Goal: Task Accomplishment & Management: Use online tool/utility

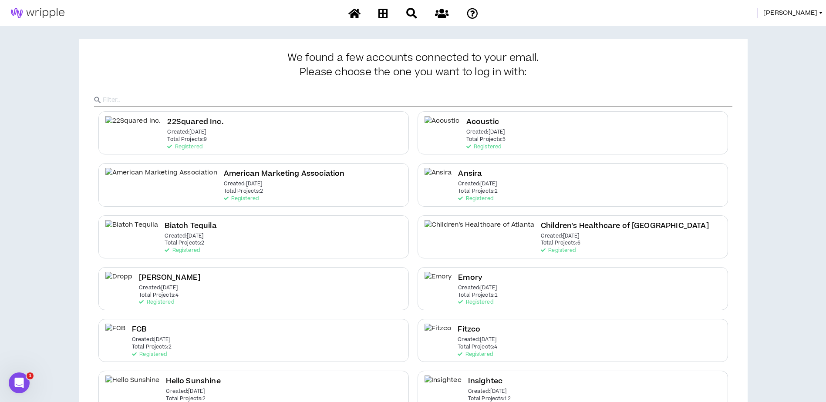
click at [808, 9] on span "[PERSON_NAME]" at bounding box center [790, 13] width 54 height 10
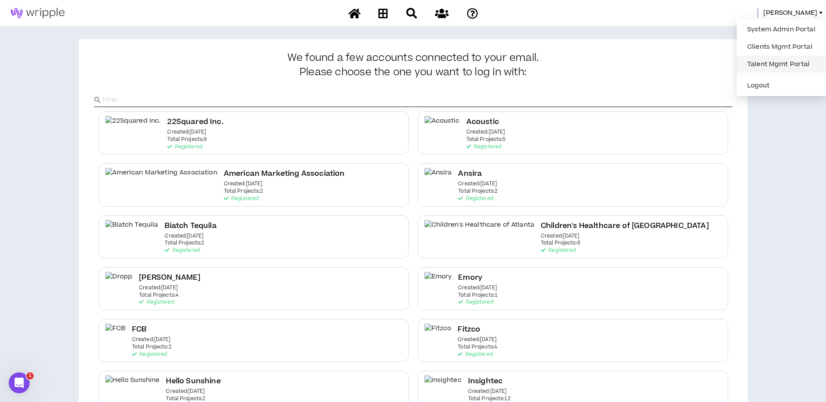
click at [798, 64] on link "Talent Mgmt Portal" at bounding box center [781, 64] width 79 height 13
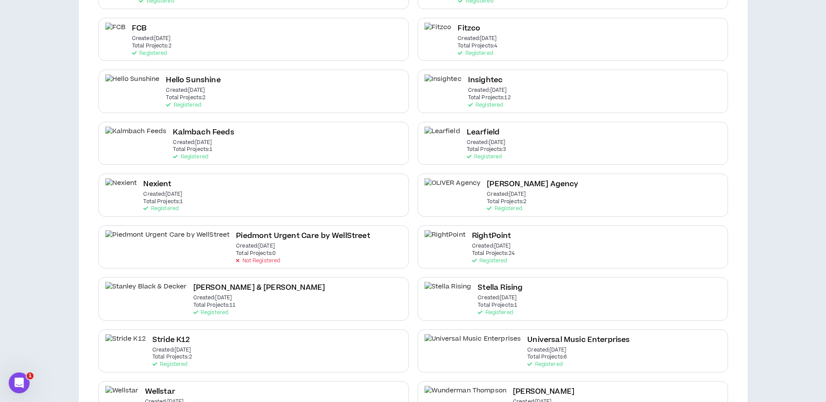
scroll to position [341, 0]
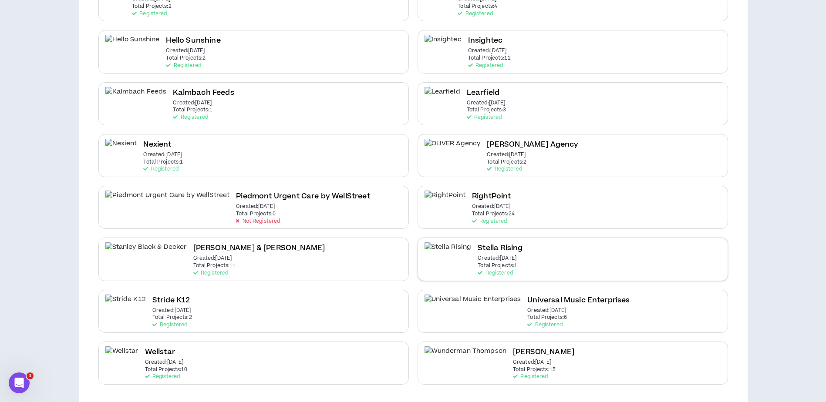
click at [543, 250] on div "Stella Rising Created: Sep 15 2025 Total Projects: 1 Registered" at bounding box center [572, 259] width 310 height 43
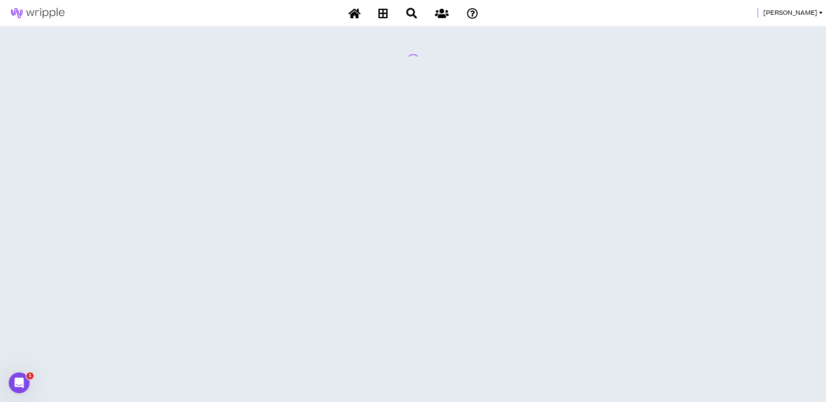
scroll to position [0, 0]
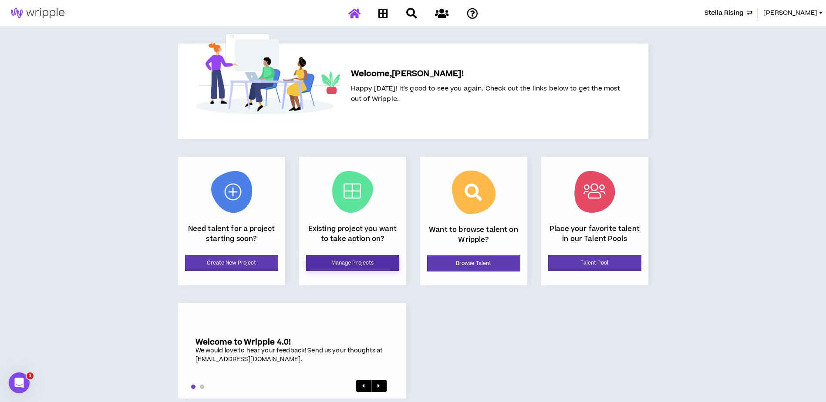
click at [343, 268] on link "Manage Projects" at bounding box center [352, 263] width 93 height 16
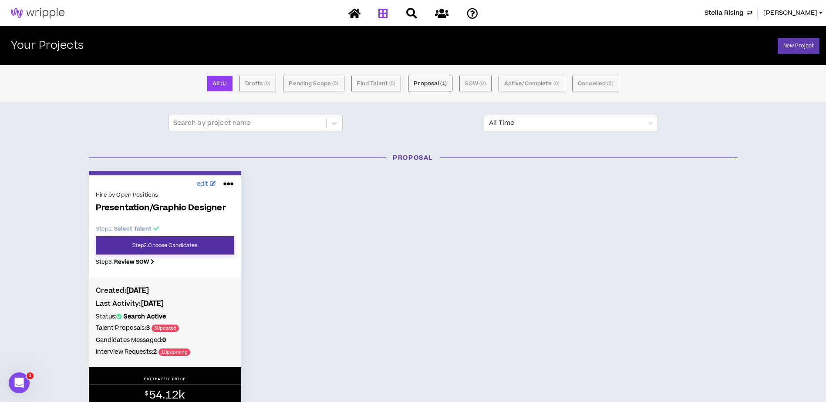
click at [182, 248] on link "Step 2 . Choose Candidates" at bounding box center [165, 245] width 138 height 18
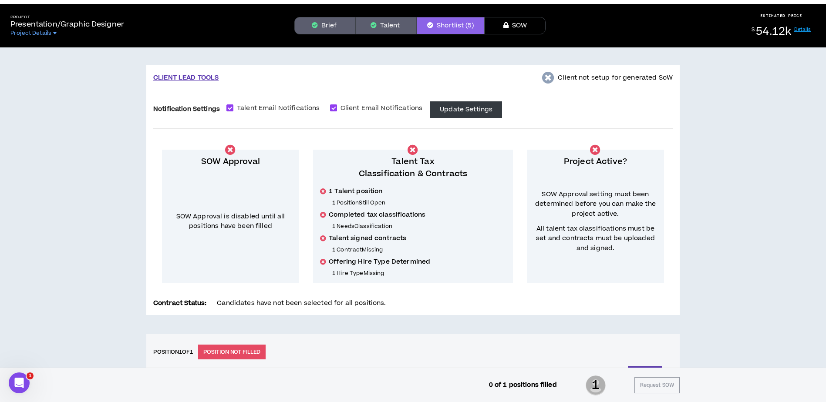
scroll to position [1, 0]
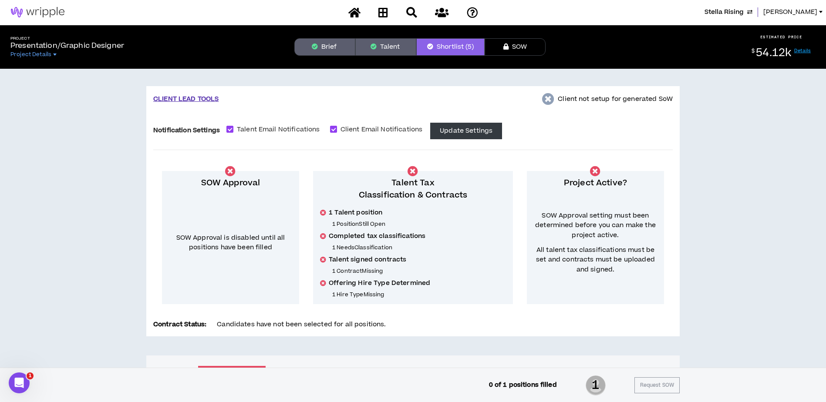
click at [378, 52] on button "Talent" at bounding box center [385, 46] width 61 height 17
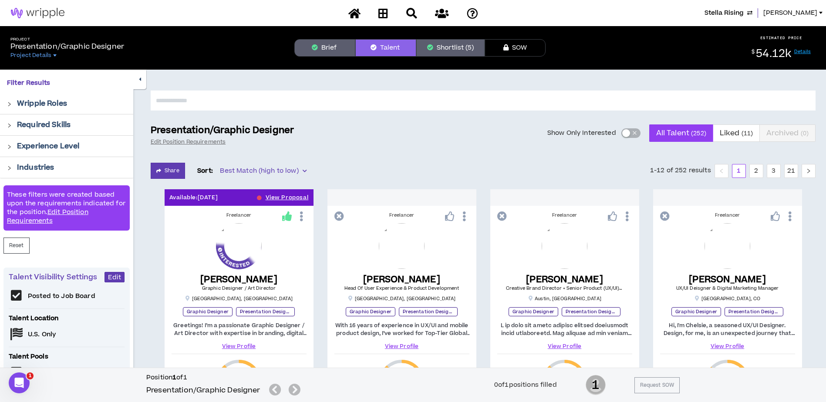
click at [627, 134] on div "button" at bounding box center [626, 133] width 8 height 8
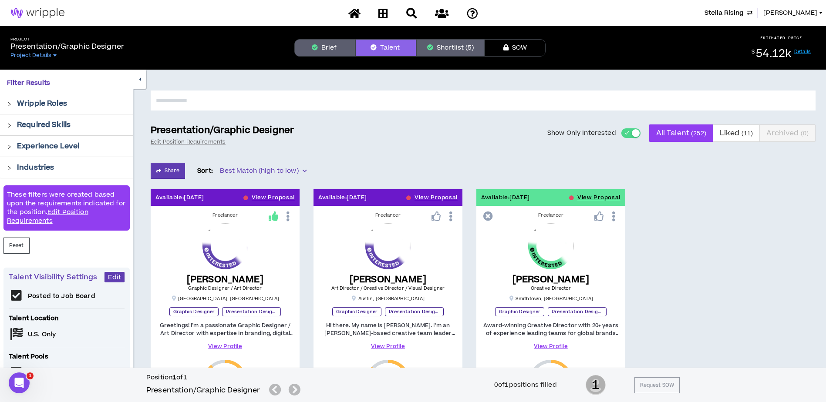
click at [632, 129] on div "button" at bounding box center [635, 133] width 8 height 8
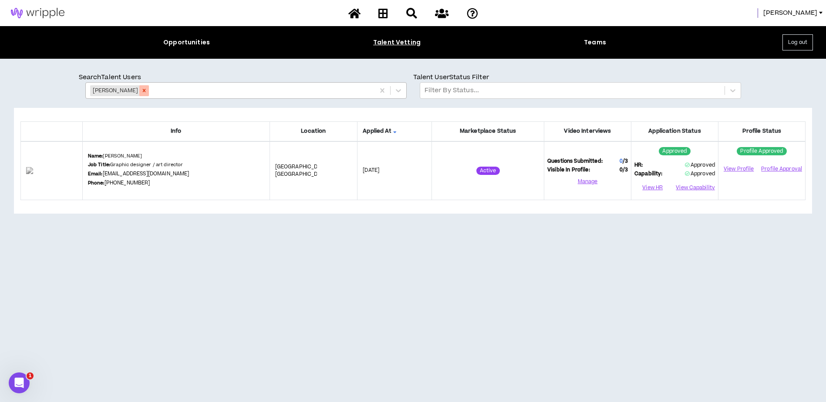
click at [141, 89] on icon "Remove Carolyn Flynn" at bounding box center [144, 90] width 6 height 6
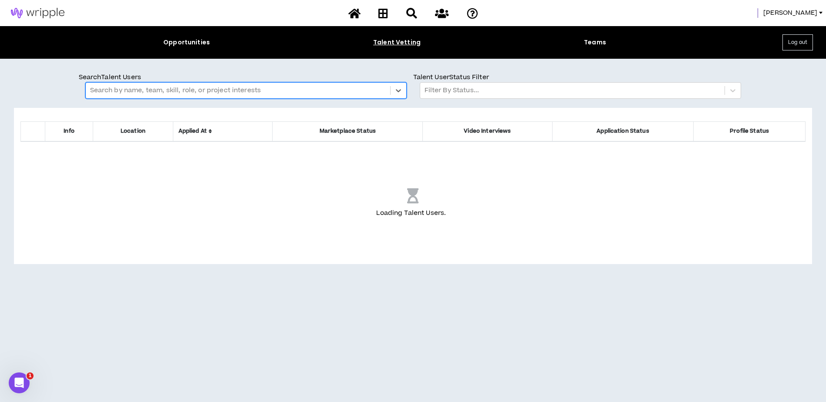
click at [135, 89] on div at bounding box center [237, 90] width 295 height 11
type input "**********"
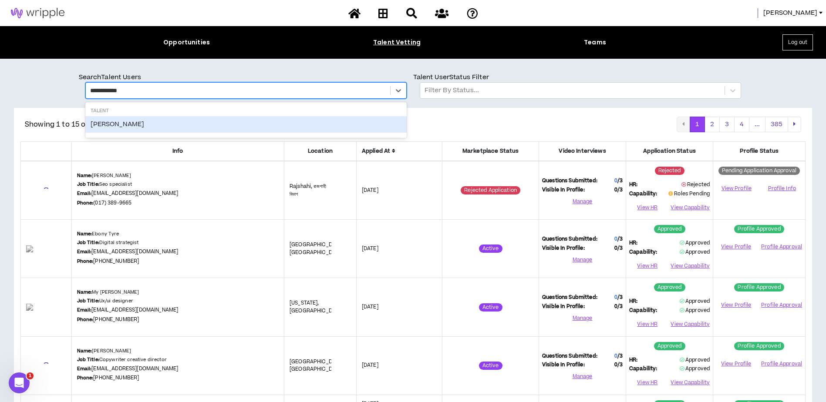
click at [134, 123] on div "Chris Hoenigmann" at bounding box center [245, 124] width 321 height 17
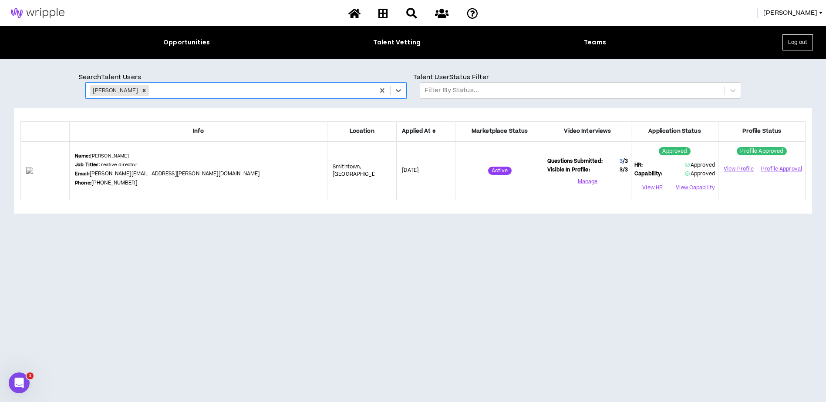
click at [147, 88] on icon "Remove Chris Hoenigmann" at bounding box center [144, 90] width 6 height 6
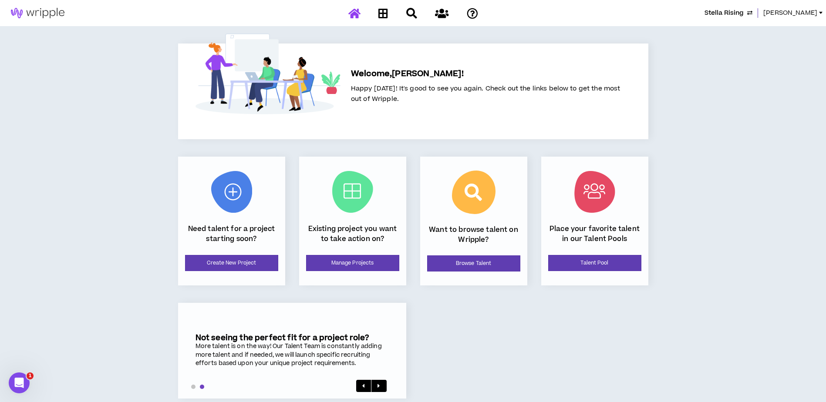
click at [814, 10] on span "[PERSON_NAME]" at bounding box center [790, 13] width 54 height 10
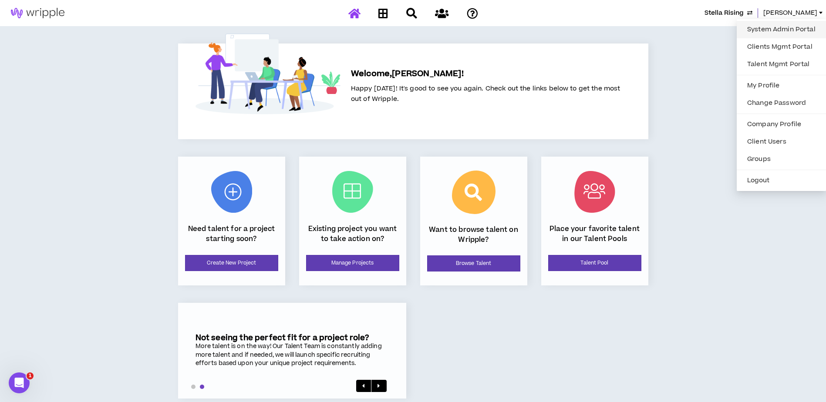
click at [789, 31] on link "System Admin Portal" at bounding box center [781, 29] width 79 height 13
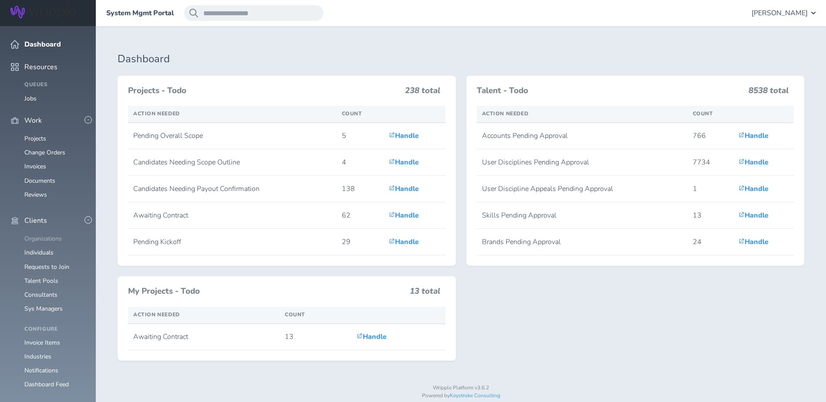
click at [49, 235] on link "Organizations" at bounding box center [42, 239] width 37 height 8
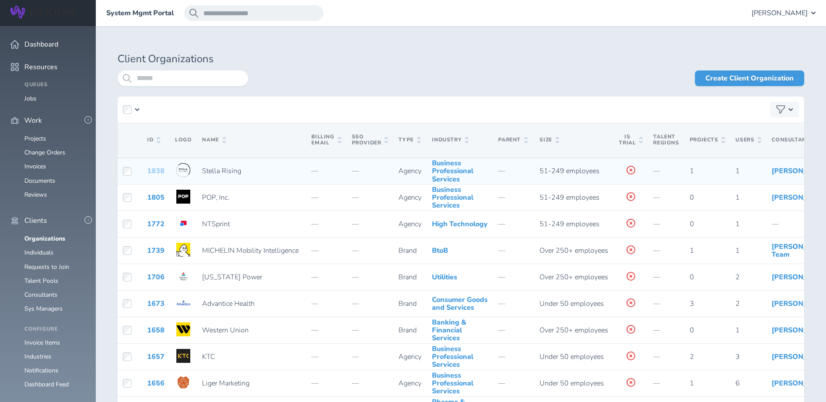
click at [158, 176] on link "1838" at bounding box center [155, 171] width 17 height 10
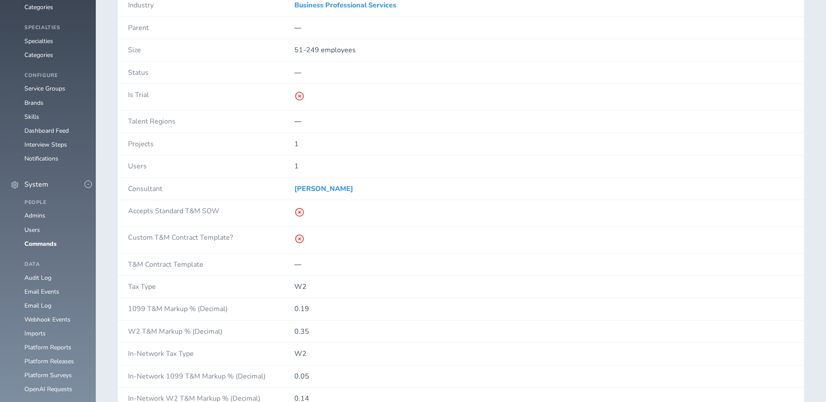
scroll to position [740, 0]
